Goal: Information Seeking & Learning: Understand process/instructions

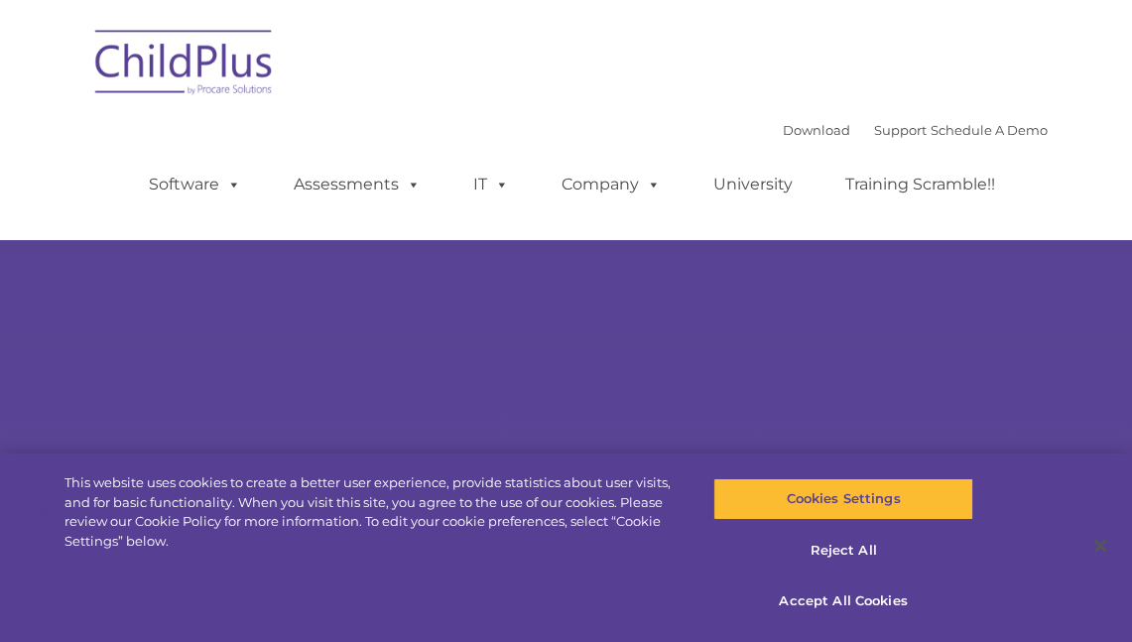
select select "MEDIUM"
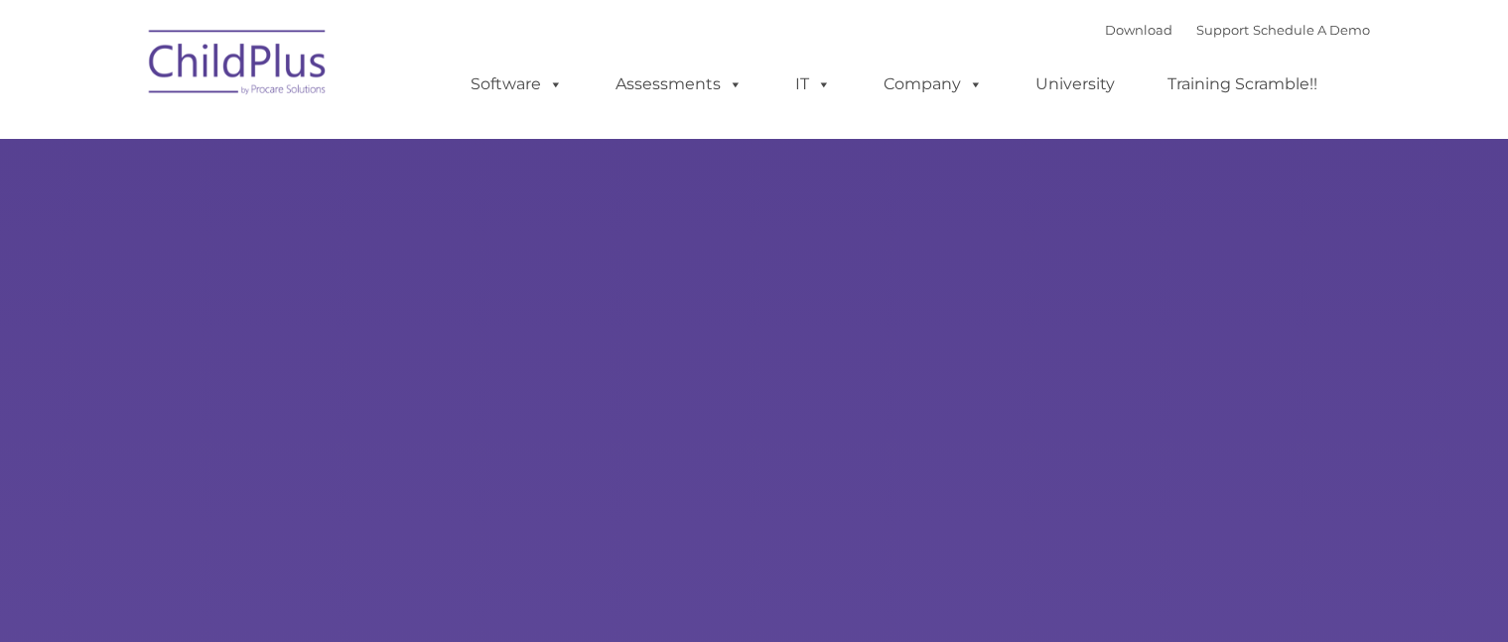
type input ""
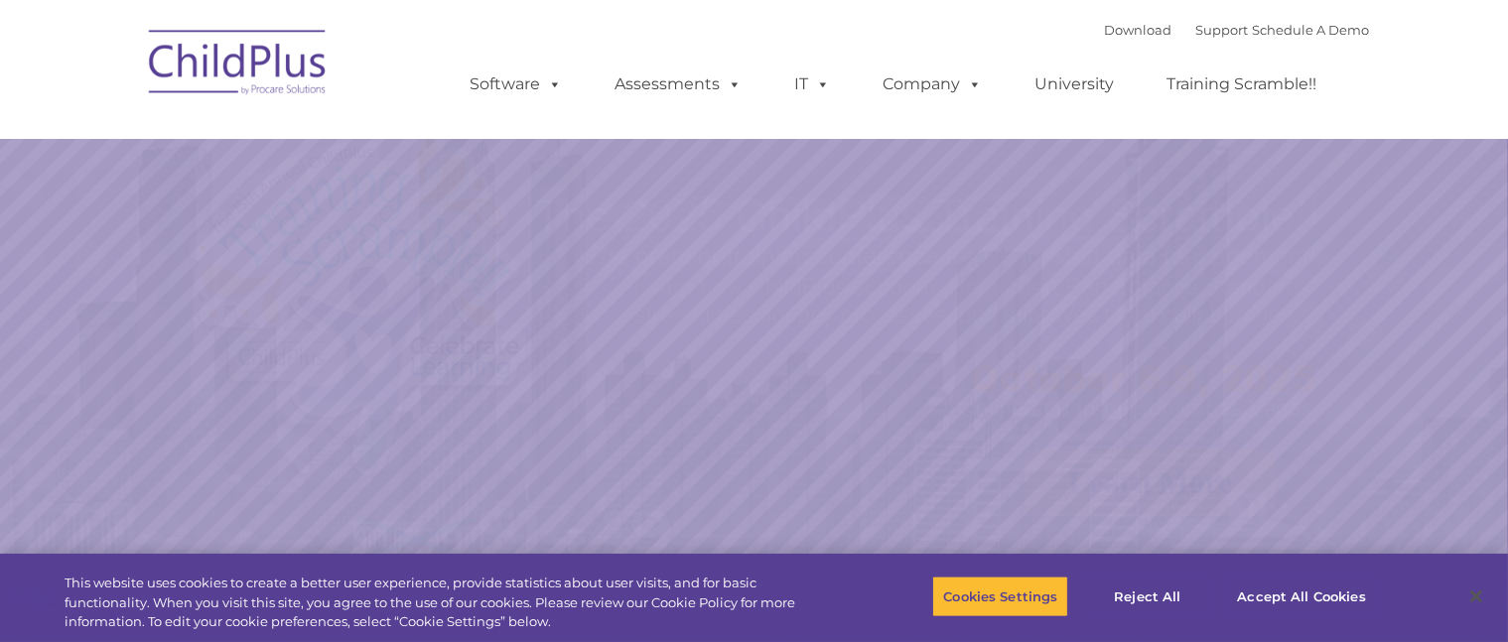
select select "MEDIUM"
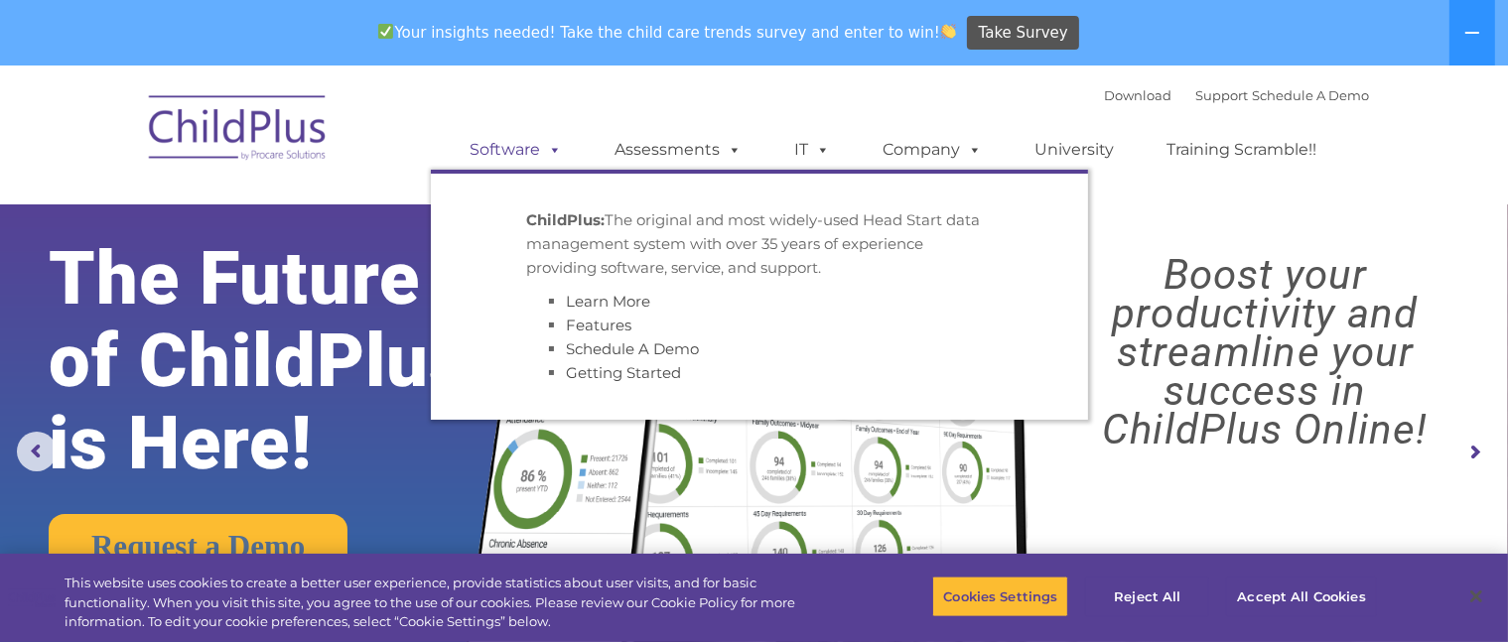
click at [563, 146] on span at bounding box center [552, 149] width 22 height 19
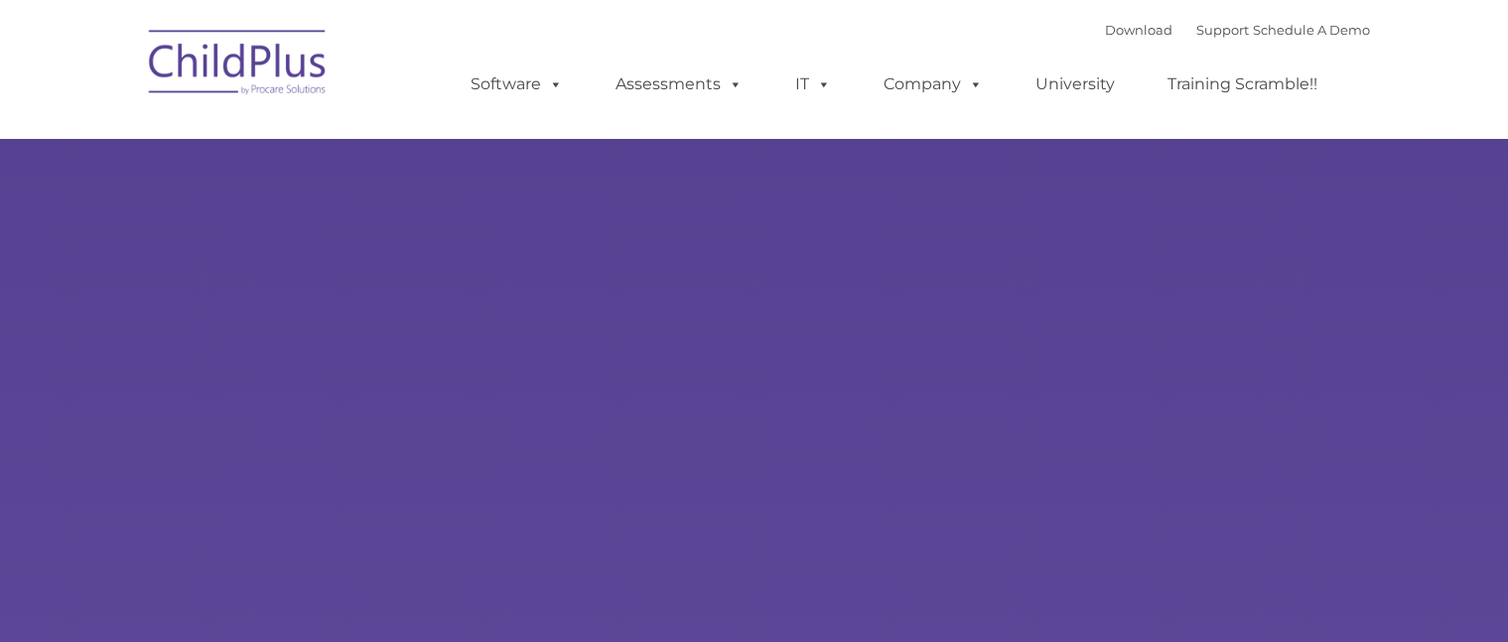
type input ""
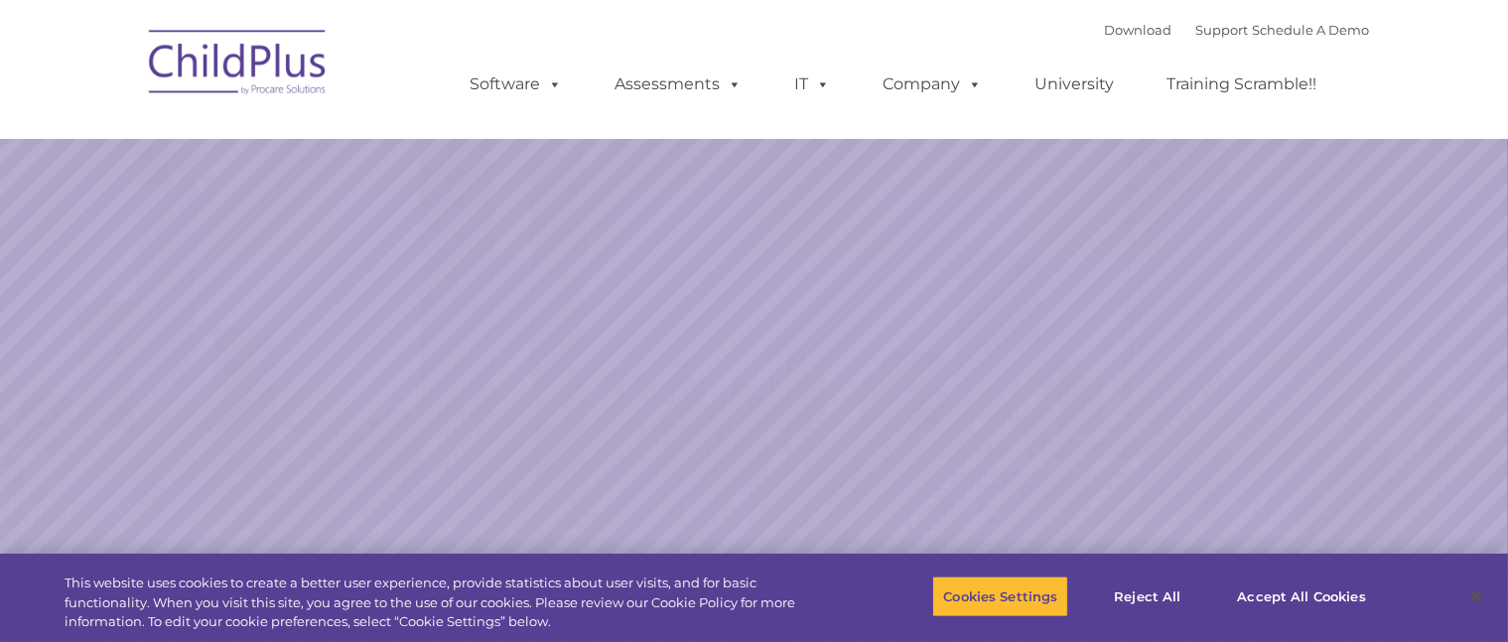
select select "MEDIUM"
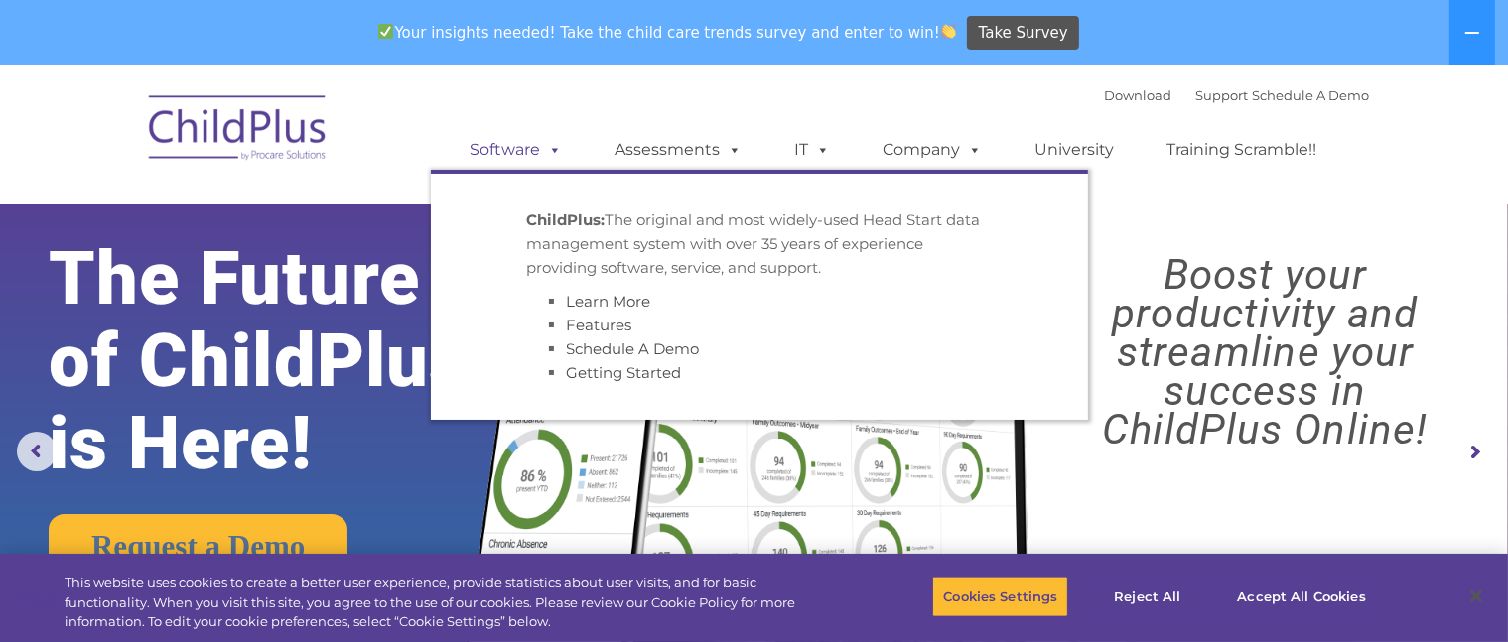
click at [556, 157] on span at bounding box center [552, 149] width 22 height 19
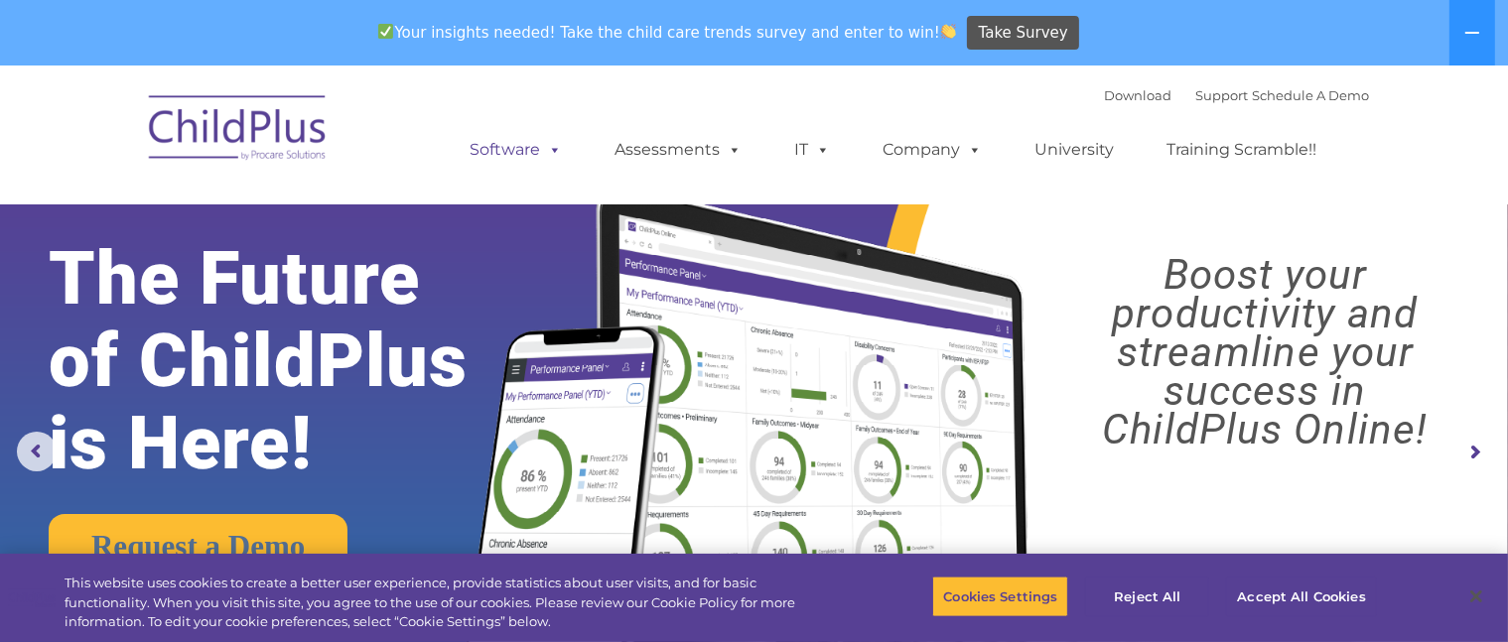
click at [556, 157] on span at bounding box center [552, 149] width 22 height 19
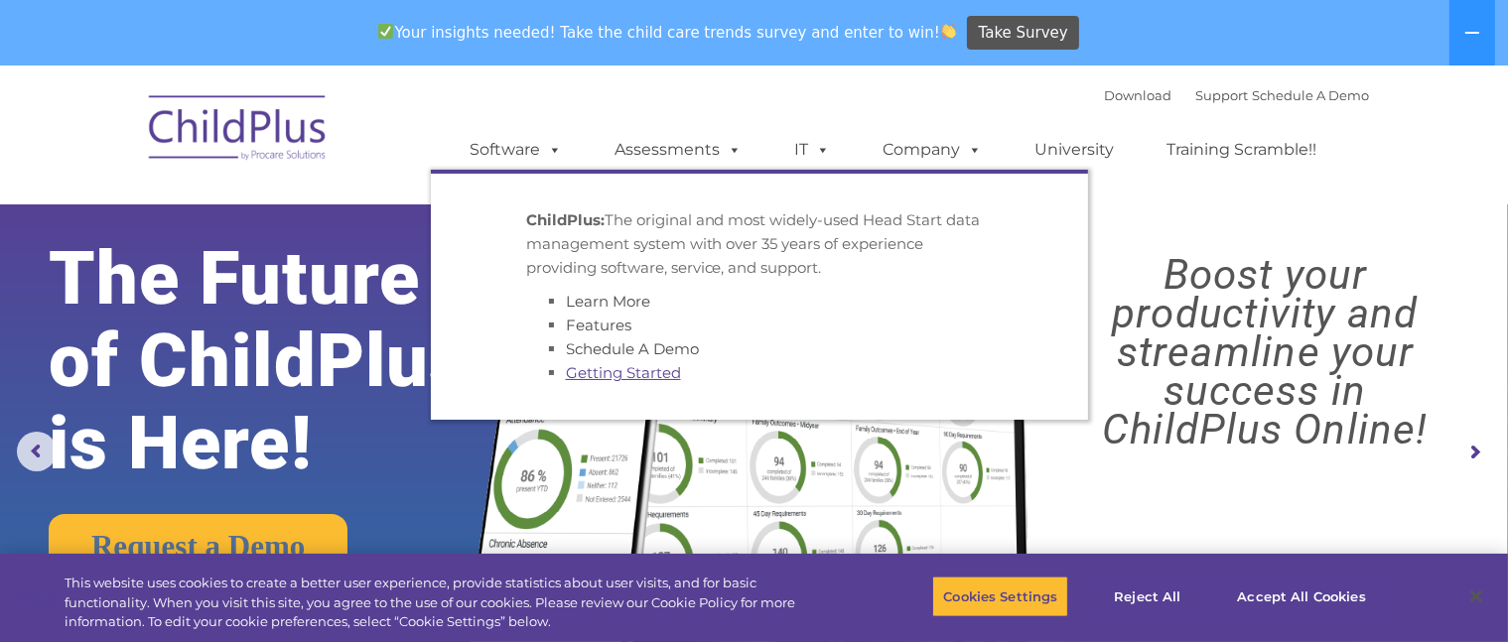
click at [657, 379] on link "Getting Started" at bounding box center [623, 372] width 115 height 19
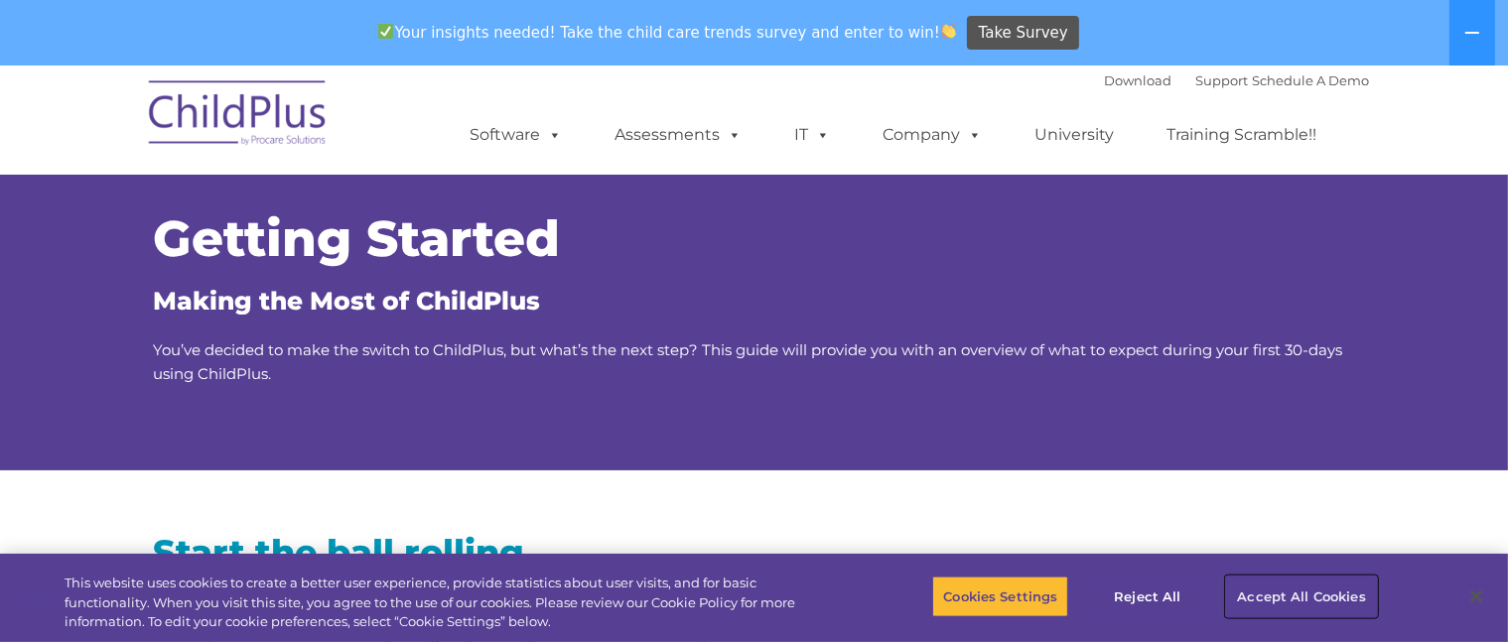
click at [1261, 591] on button "Accept All Cookies" at bounding box center [1301, 597] width 150 height 42
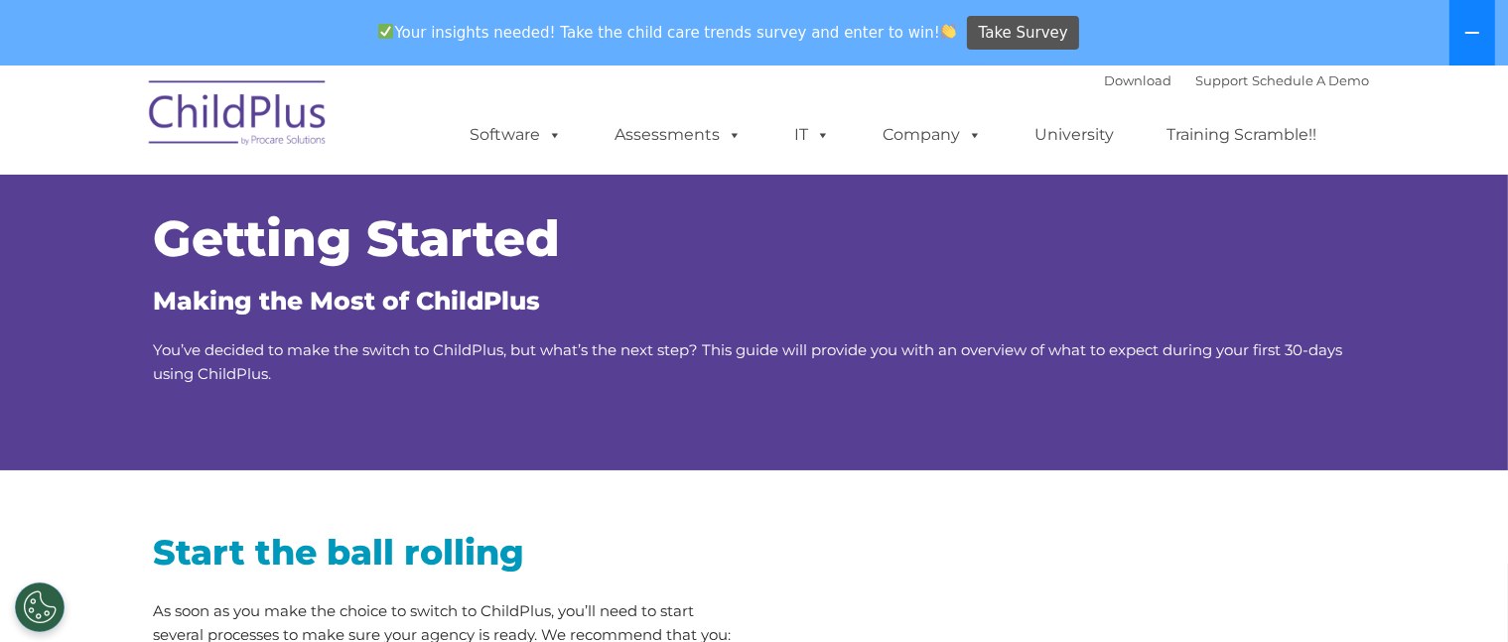
click at [1461, 36] on button at bounding box center [1472, 33] width 46 height 66
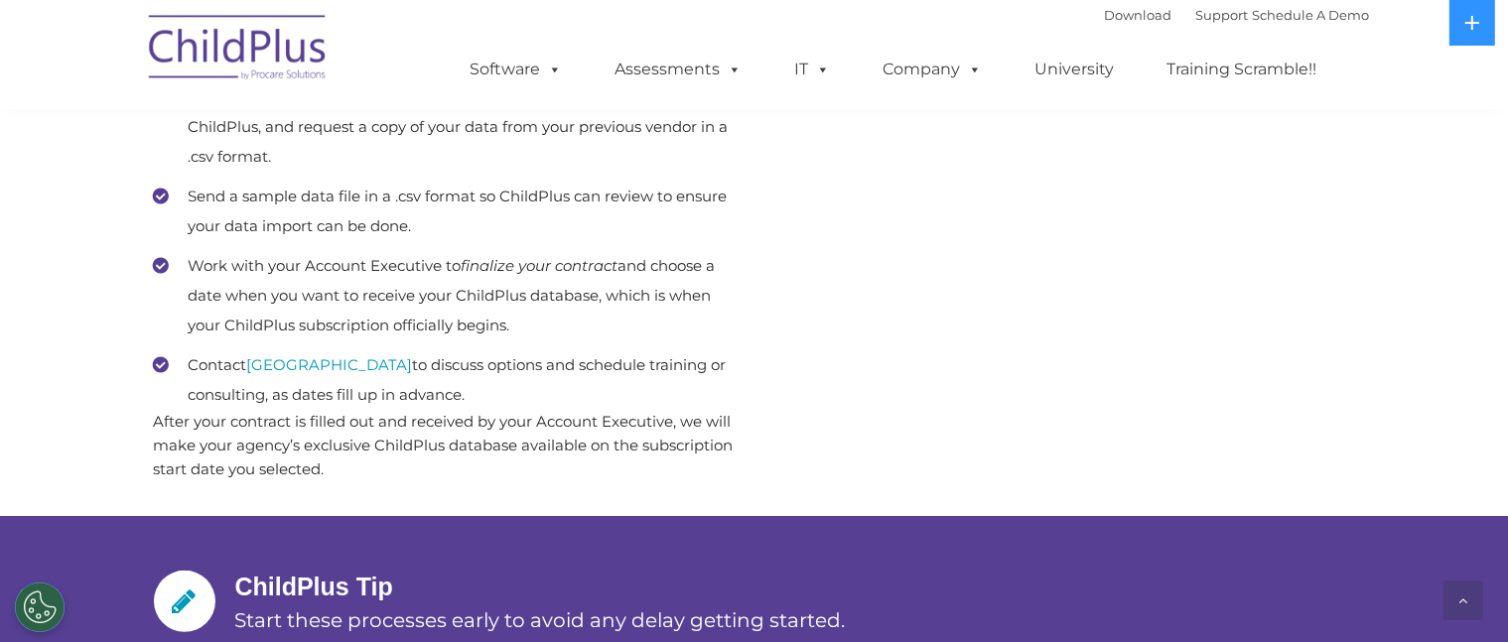
scroll to position [1108, 0]
